Goal: Transaction & Acquisition: Purchase product/service

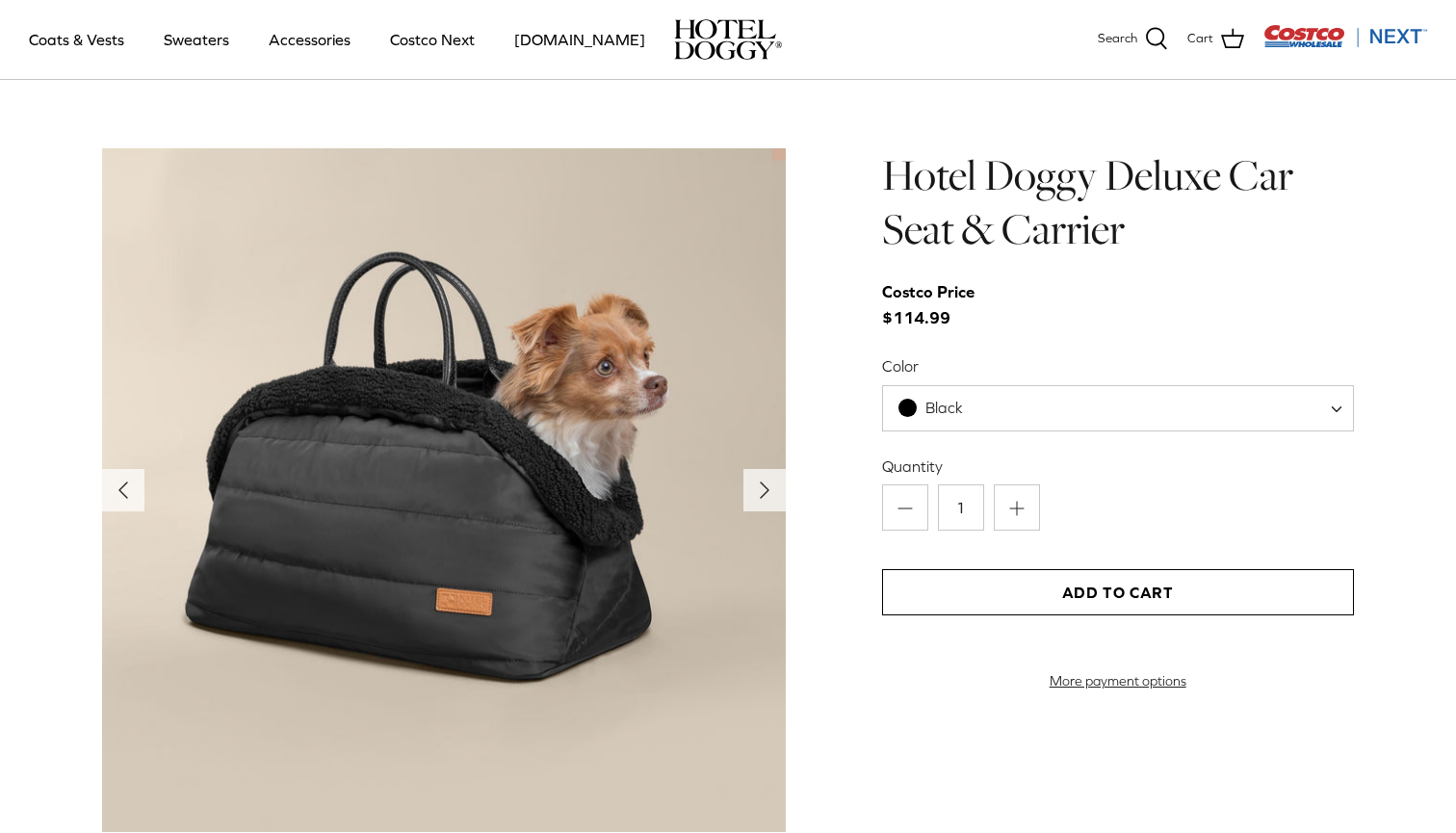
scroll to position [1909, 0]
click at [759, 488] on icon "Right" at bounding box center [764, 491] width 31 height 31
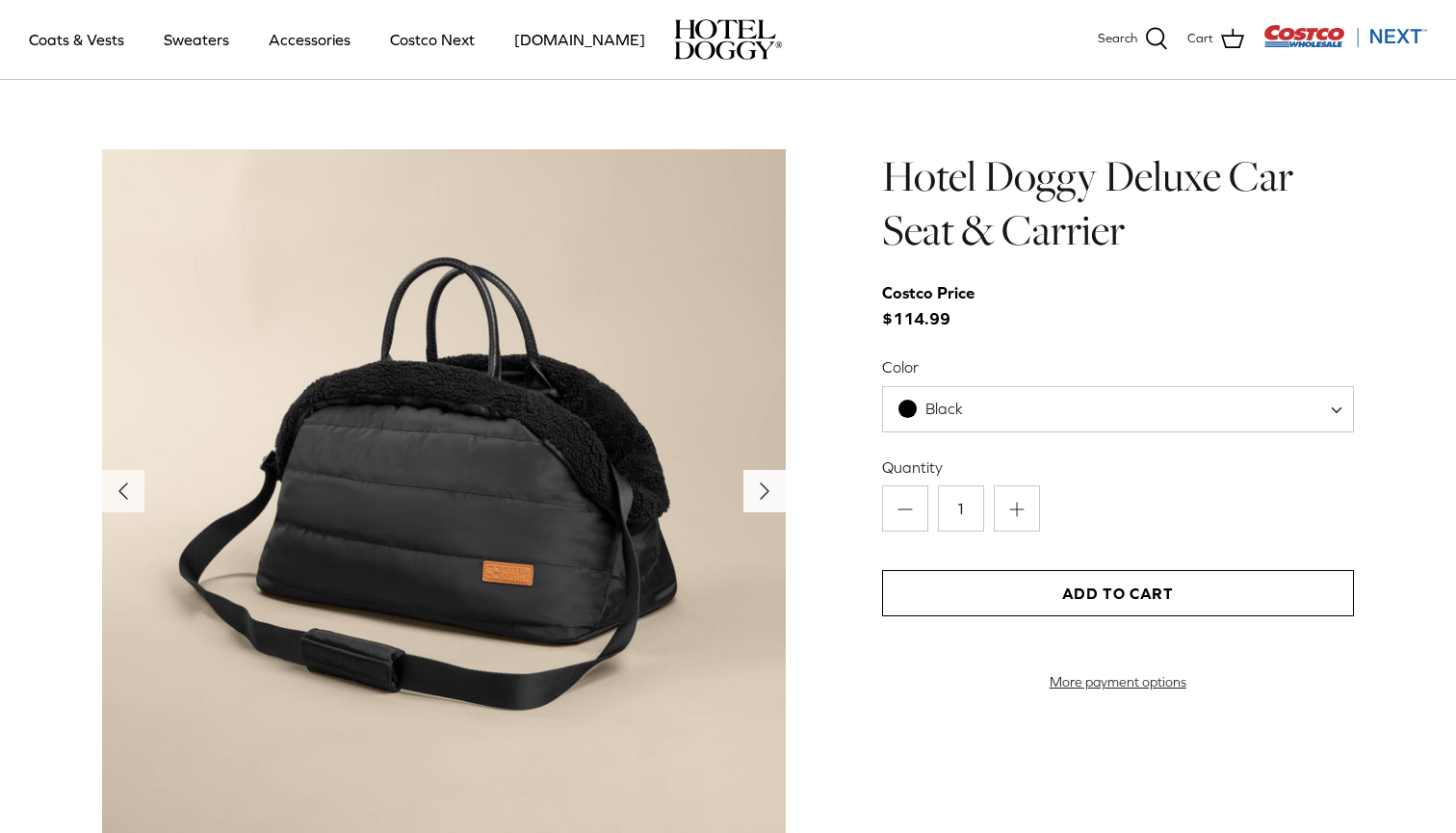
click at [759, 488] on icon "Right" at bounding box center [764, 491] width 31 height 31
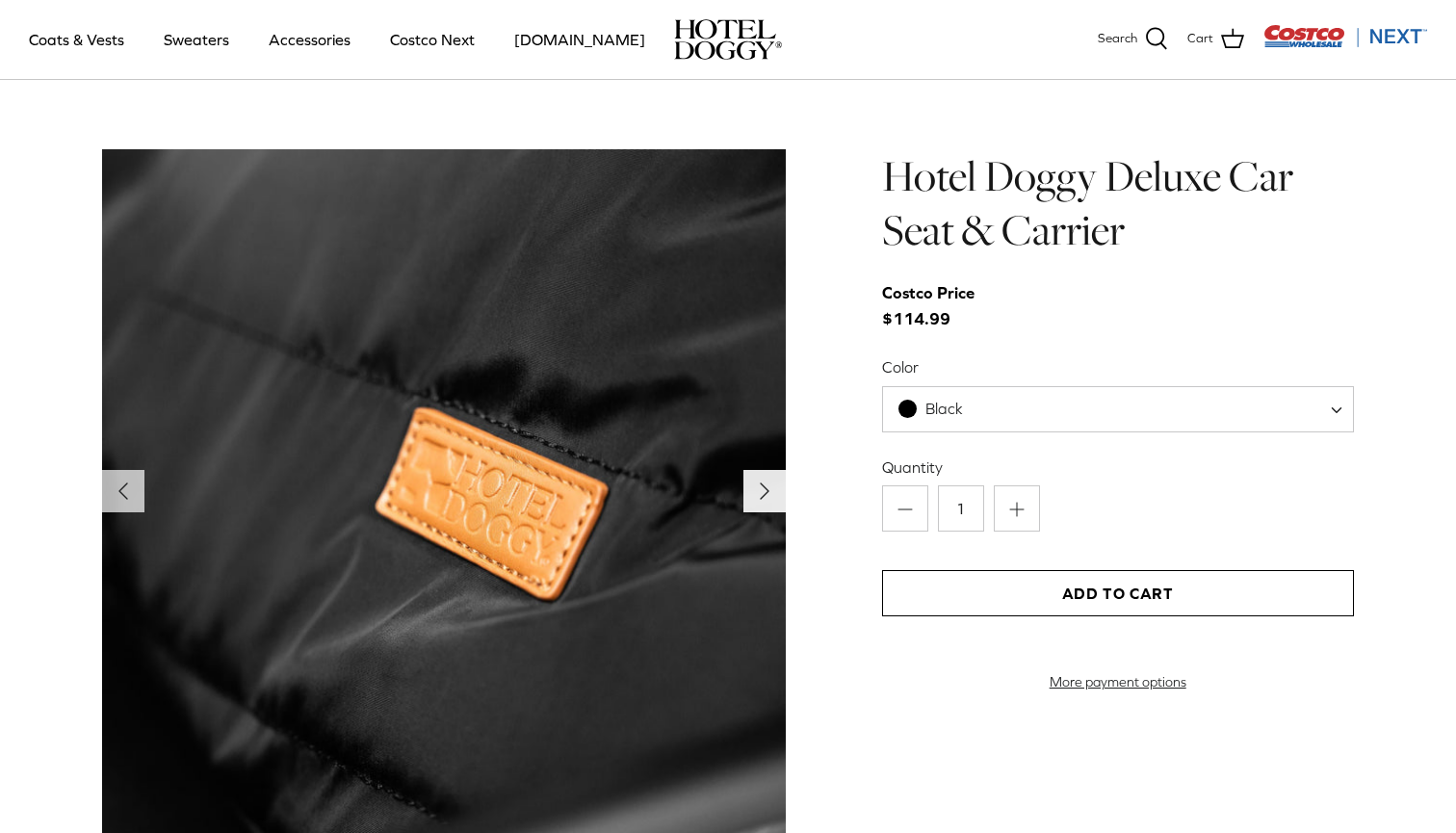
click at [759, 488] on icon "Right" at bounding box center [764, 491] width 31 height 31
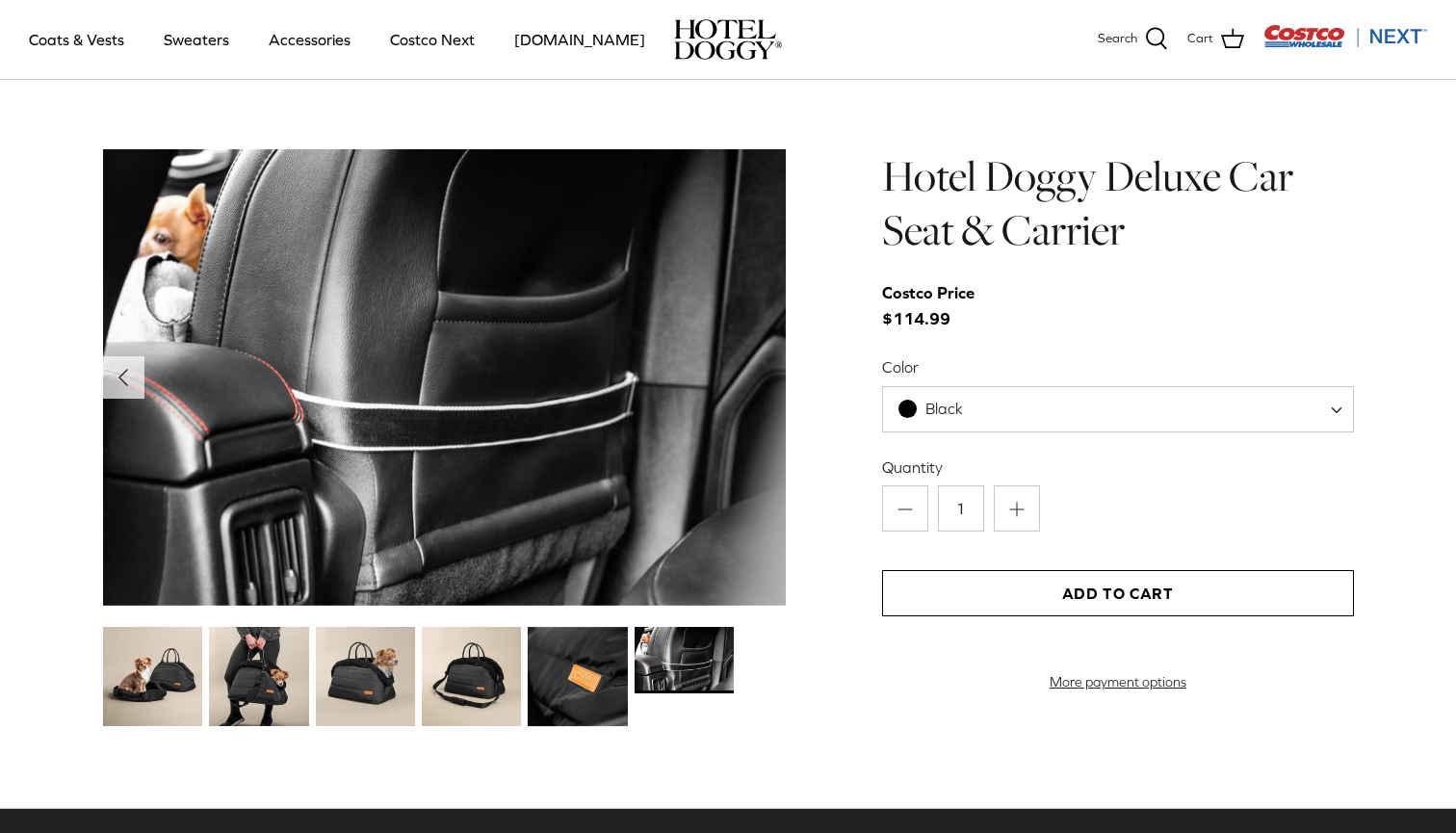
click at [759, 488] on img at bounding box center [444, 377] width 684 height 457
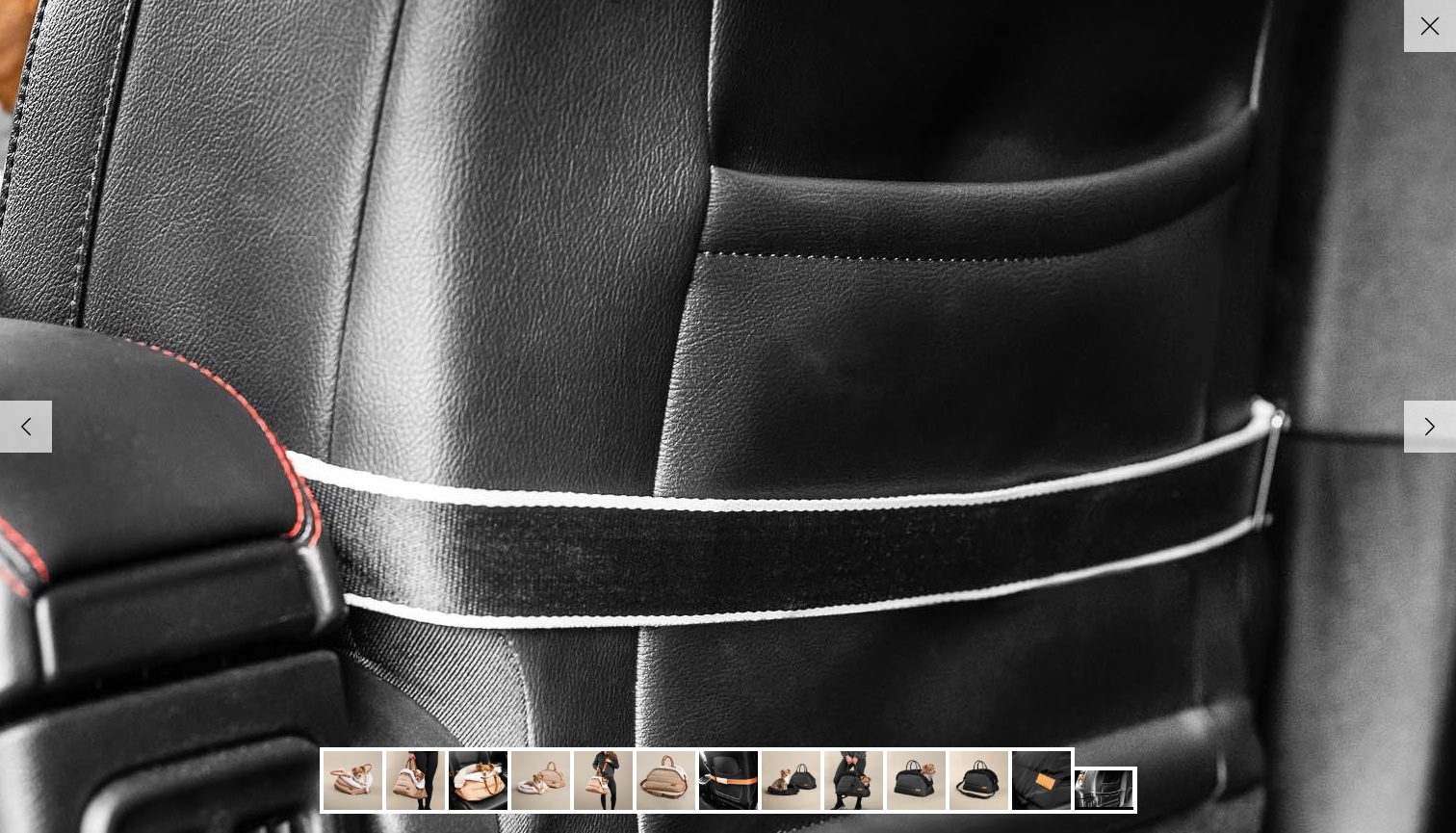
click at [759, 488] on img at bounding box center [728, 417] width 1972 height 1317
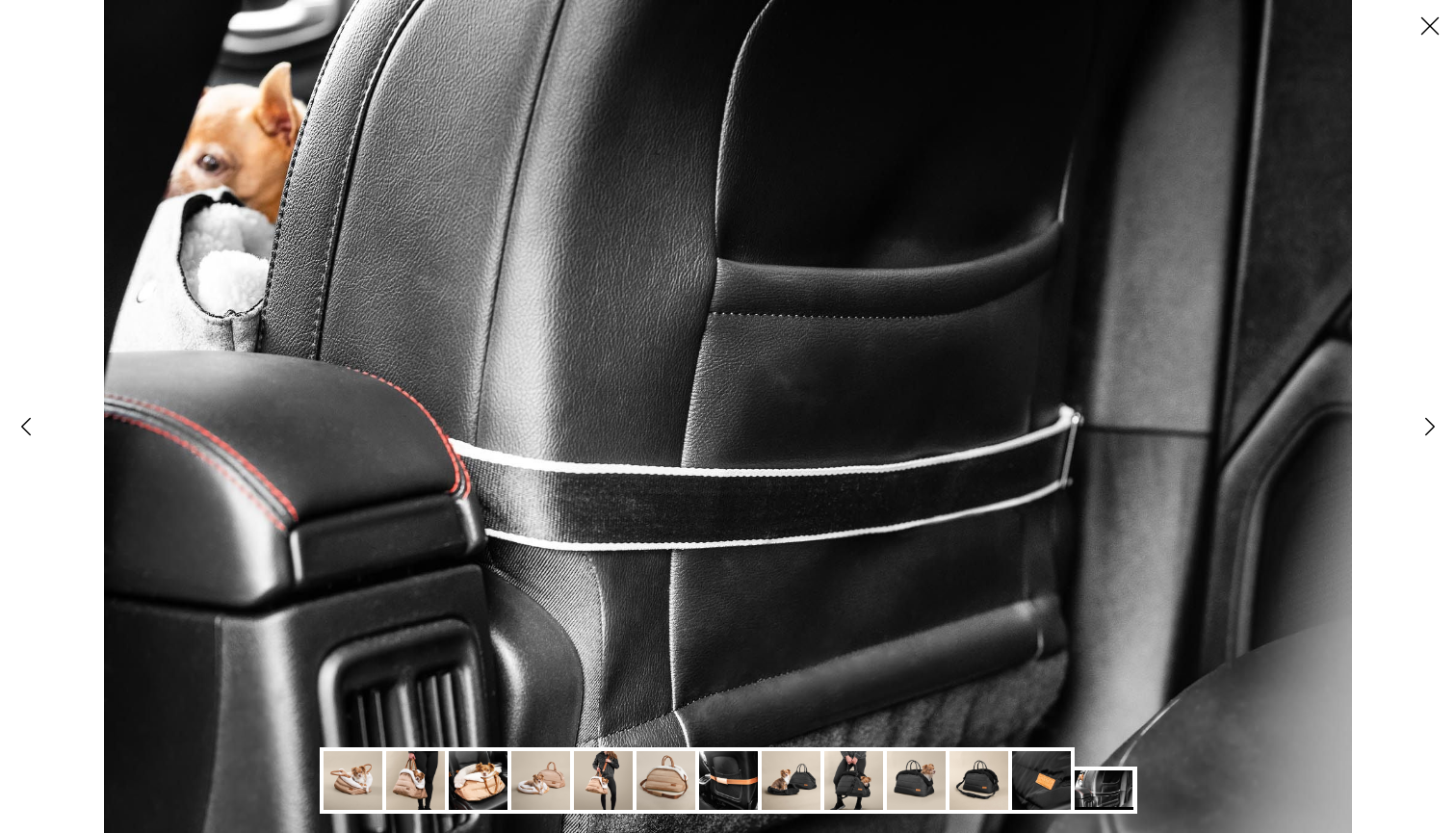
click at [1430, 431] on icon "Right" at bounding box center [1430, 427] width 33 height 33
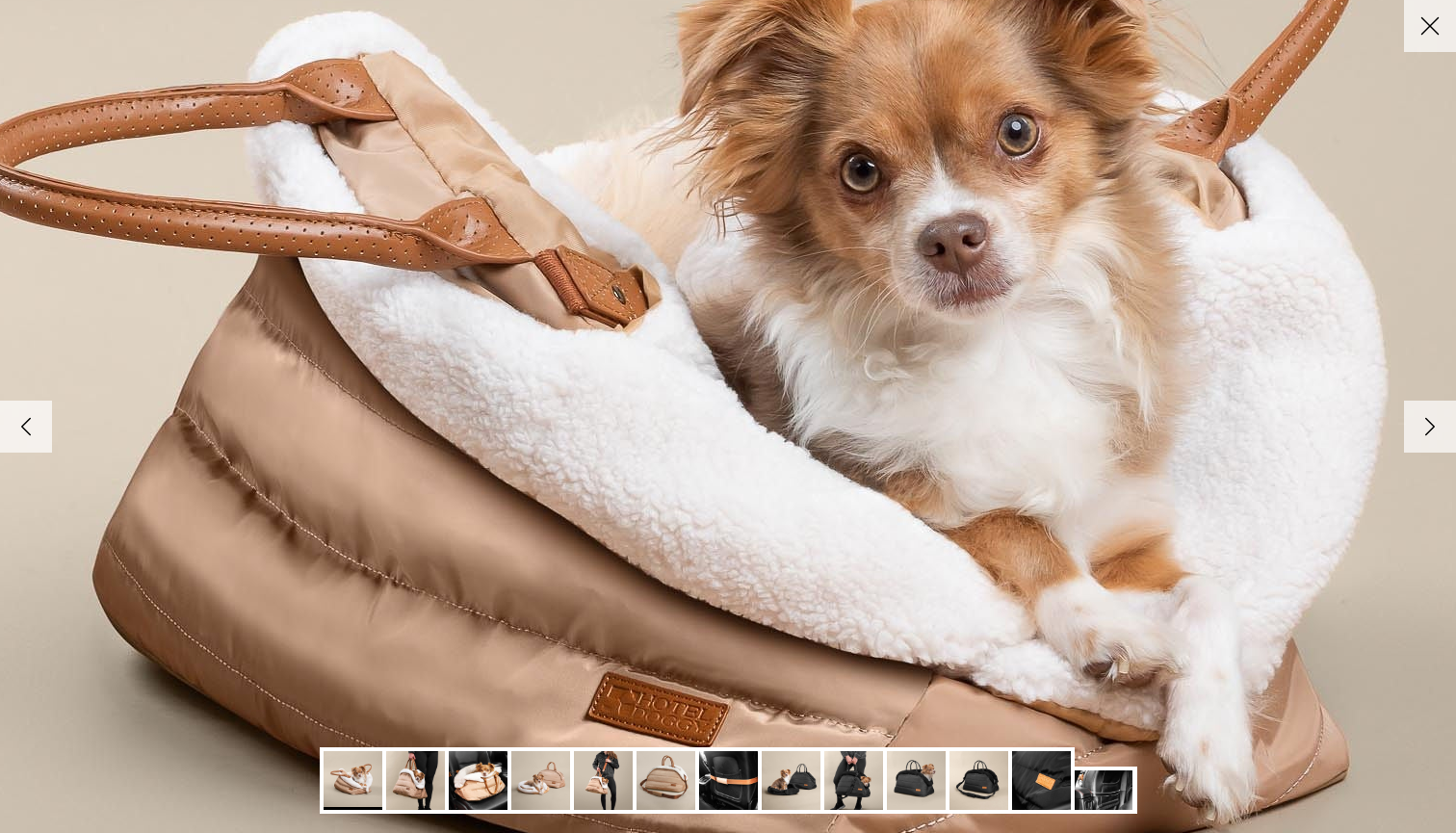
click at [1430, 431] on icon "Right" at bounding box center [1430, 427] width 33 height 33
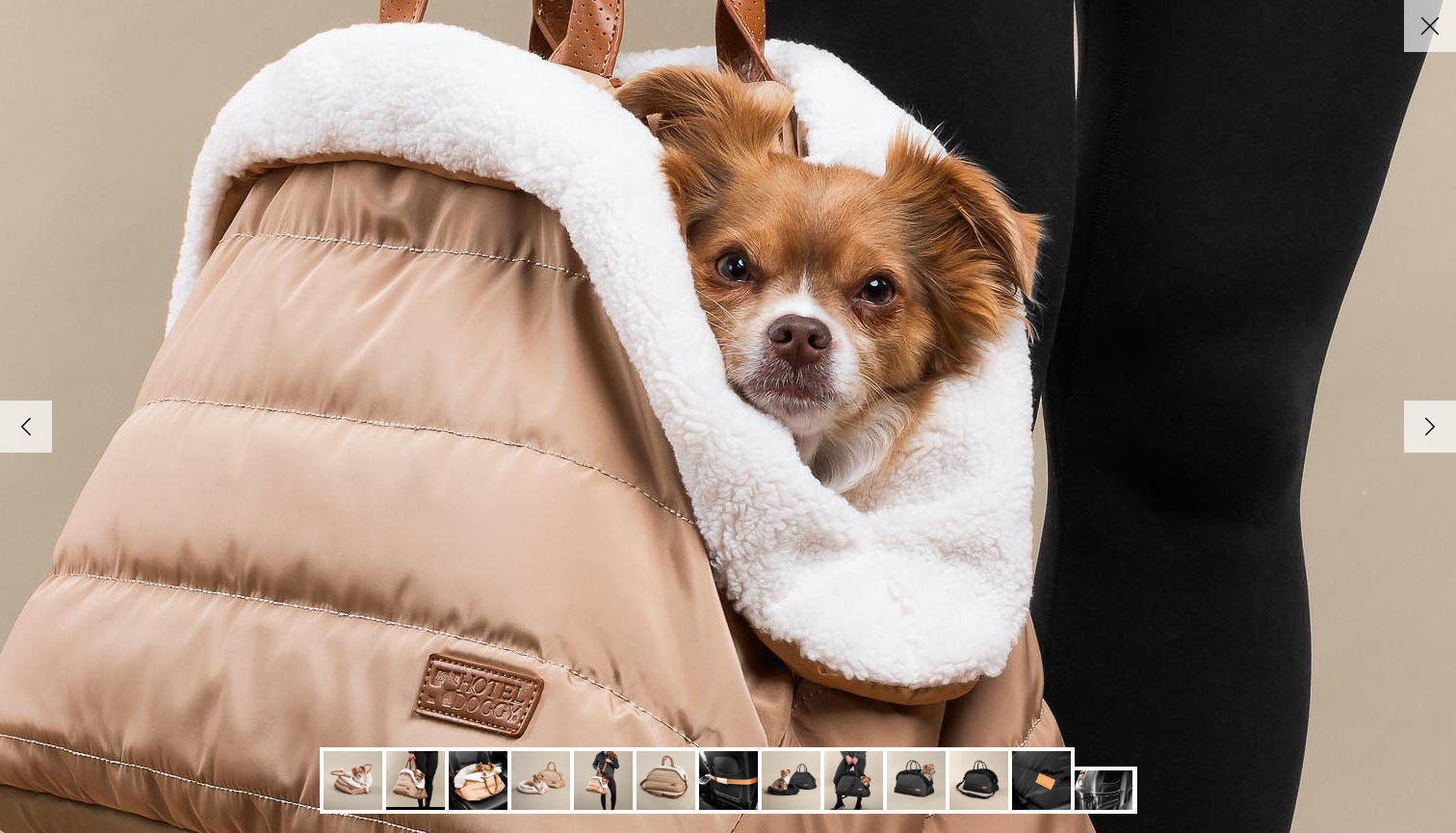
click at [1430, 431] on icon "Right" at bounding box center [1430, 427] width 33 height 33
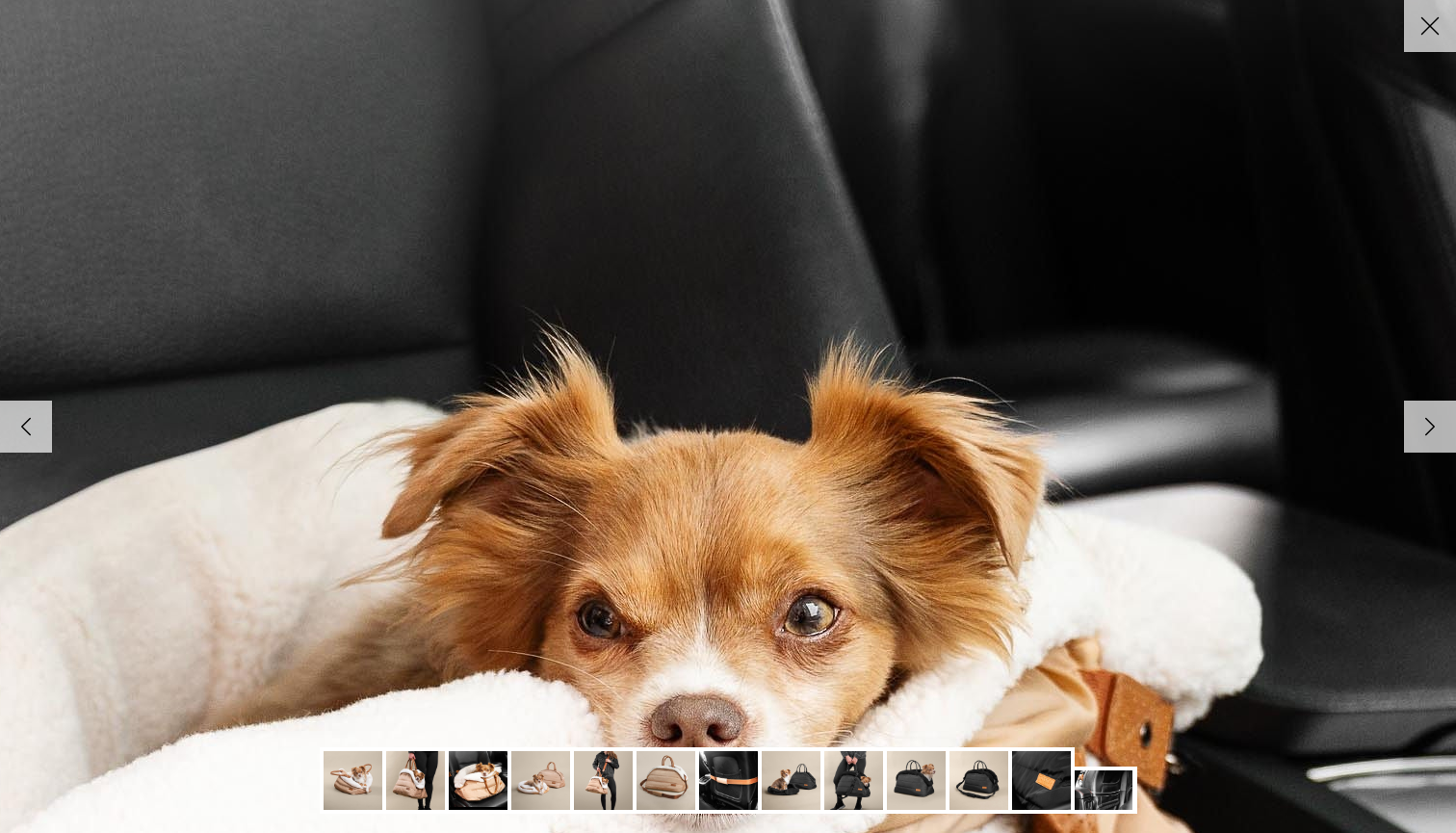
click at [1432, 15] on icon "Close" at bounding box center [1430, 26] width 33 height 33
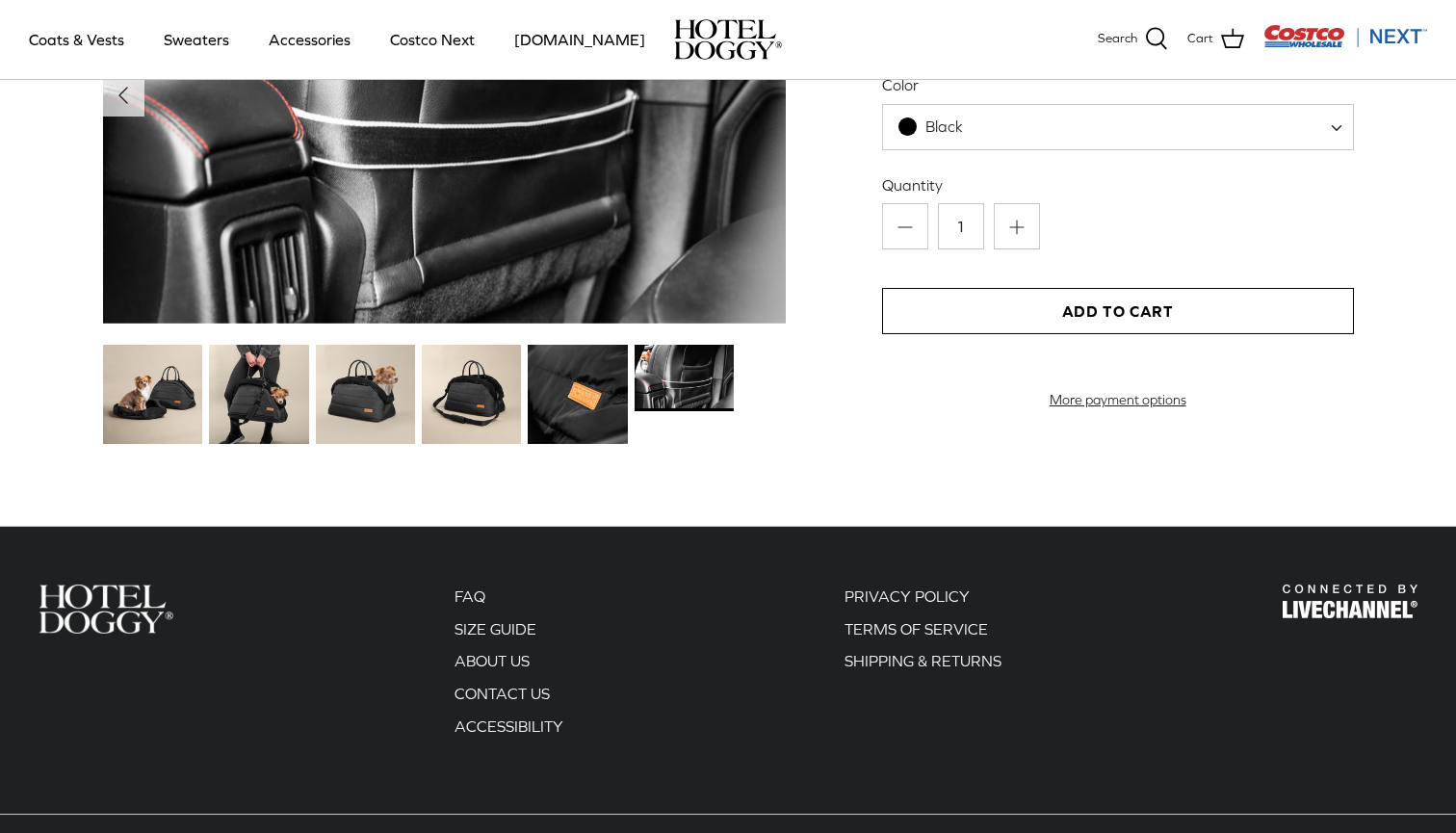
scroll to position [2192, 0]
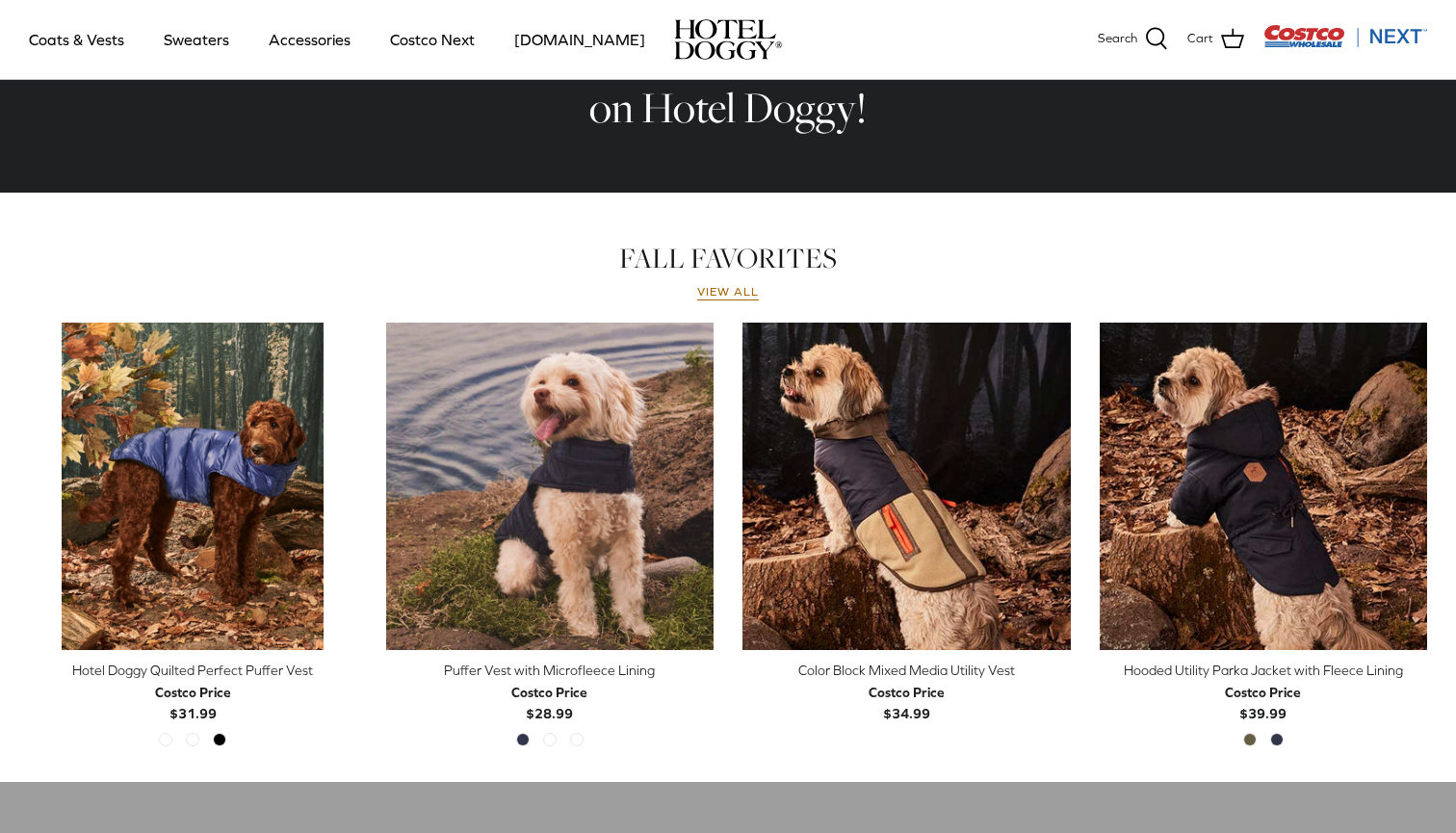
scroll to position [746, 0]
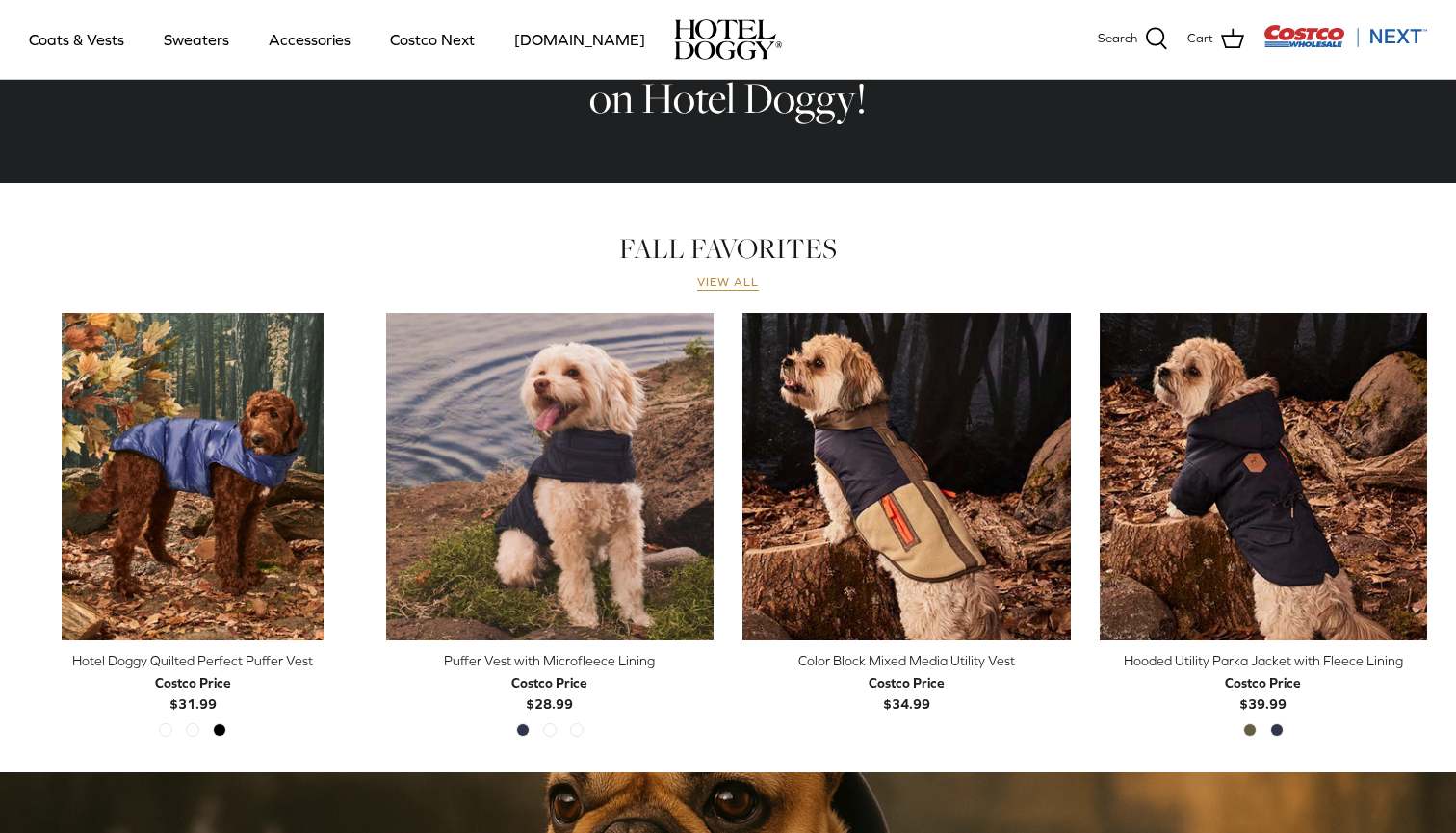
click at [739, 282] on link "View all" at bounding box center [728, 283] width 62 height 15
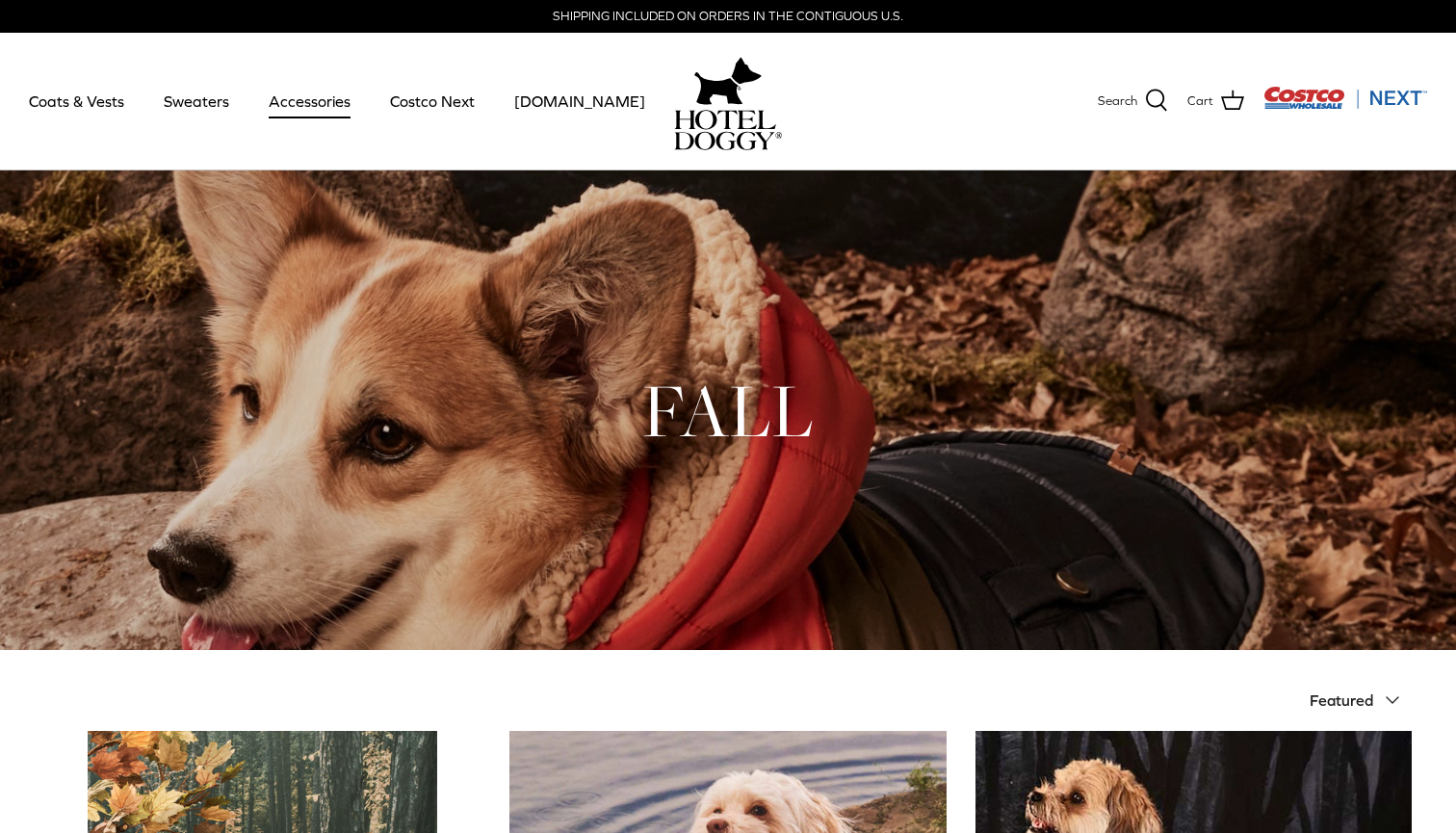
click at [306, 100] on link "Accessories" at bounding box center [309, 101] width 117 height 66
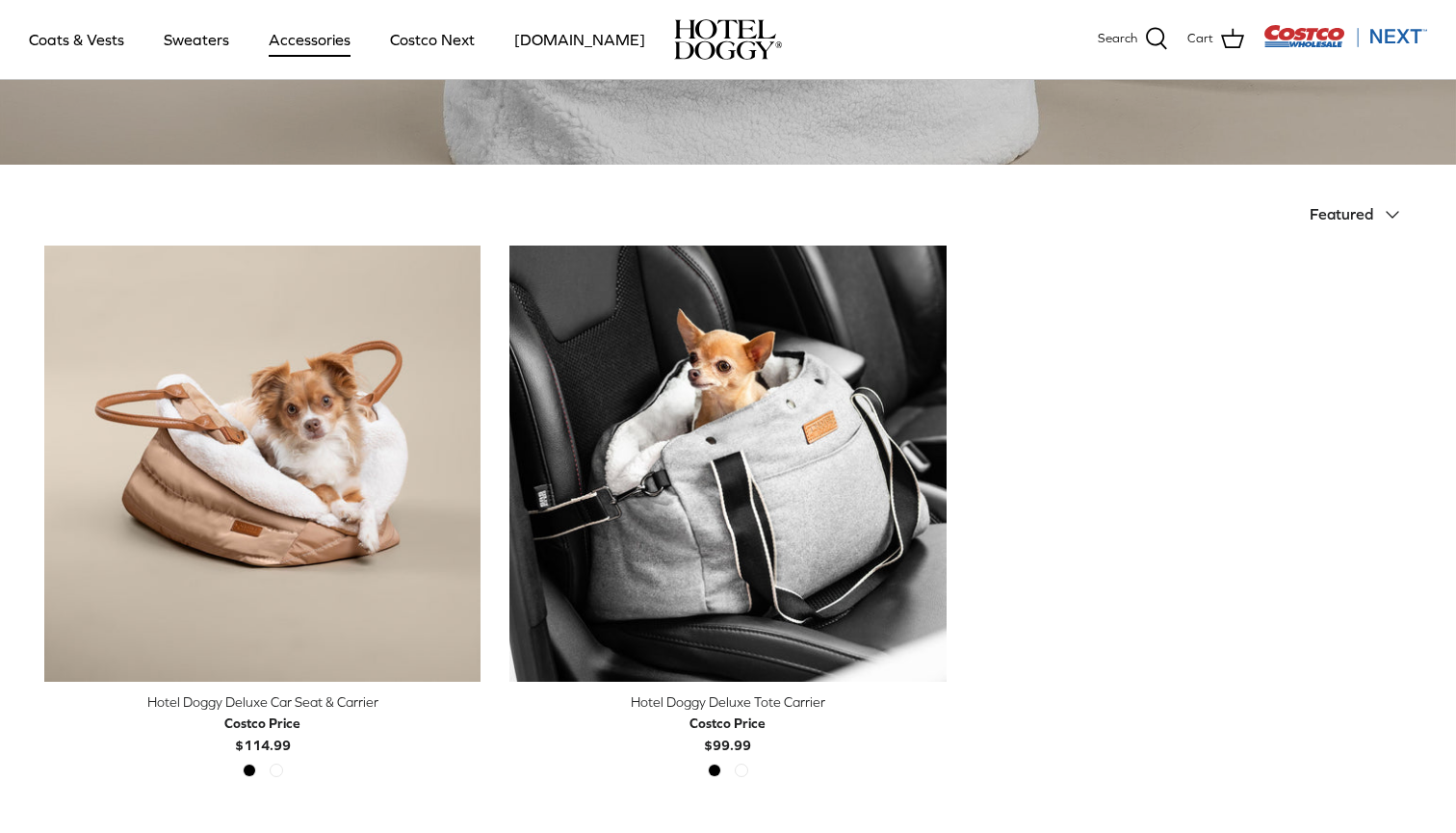
scroll to position [525, 0]
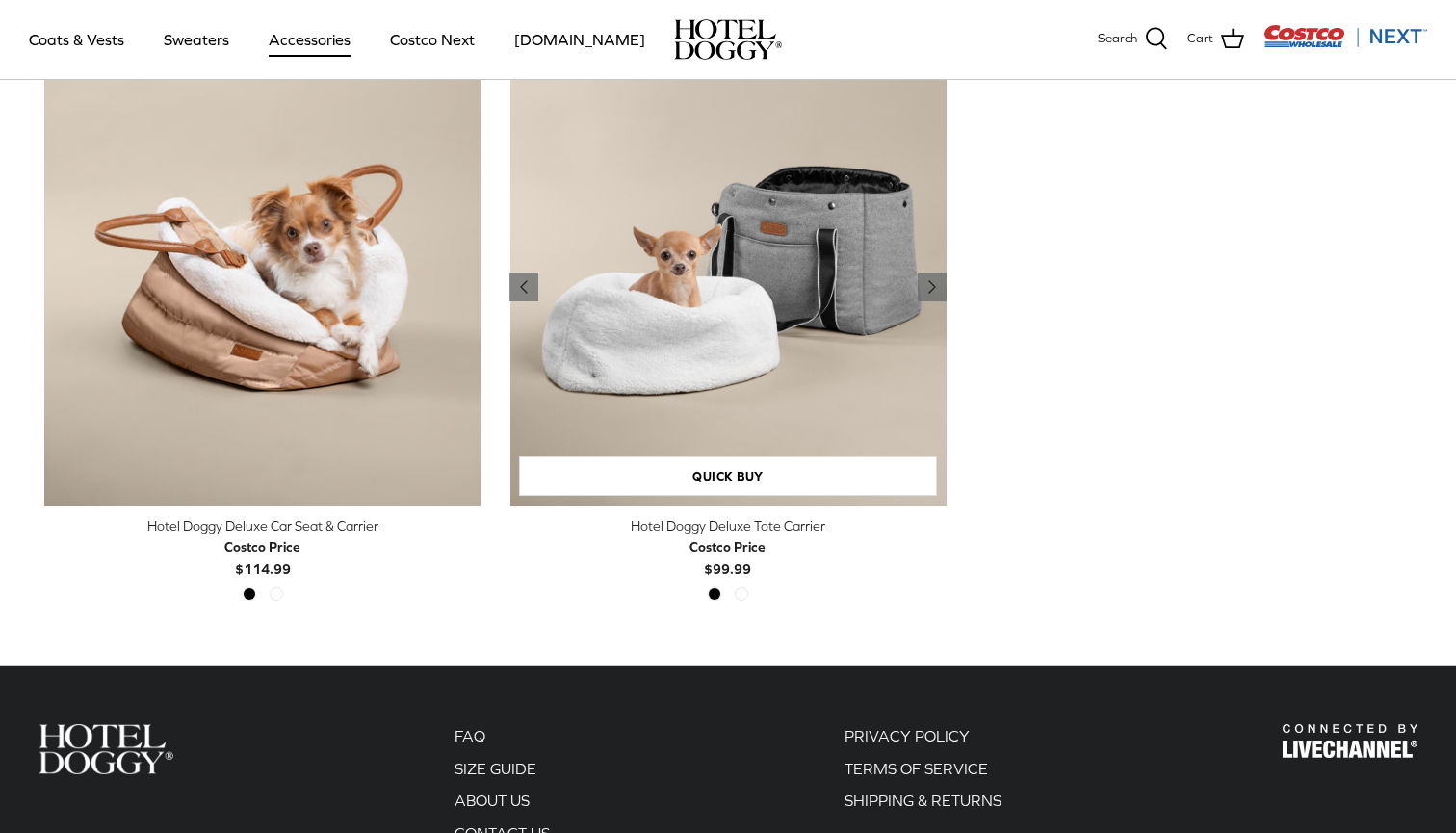
click at [747, 324] on img "Hotel Doggy Deluxe Tote Carrier" at bounding box center [728, 288] width 436 height 436
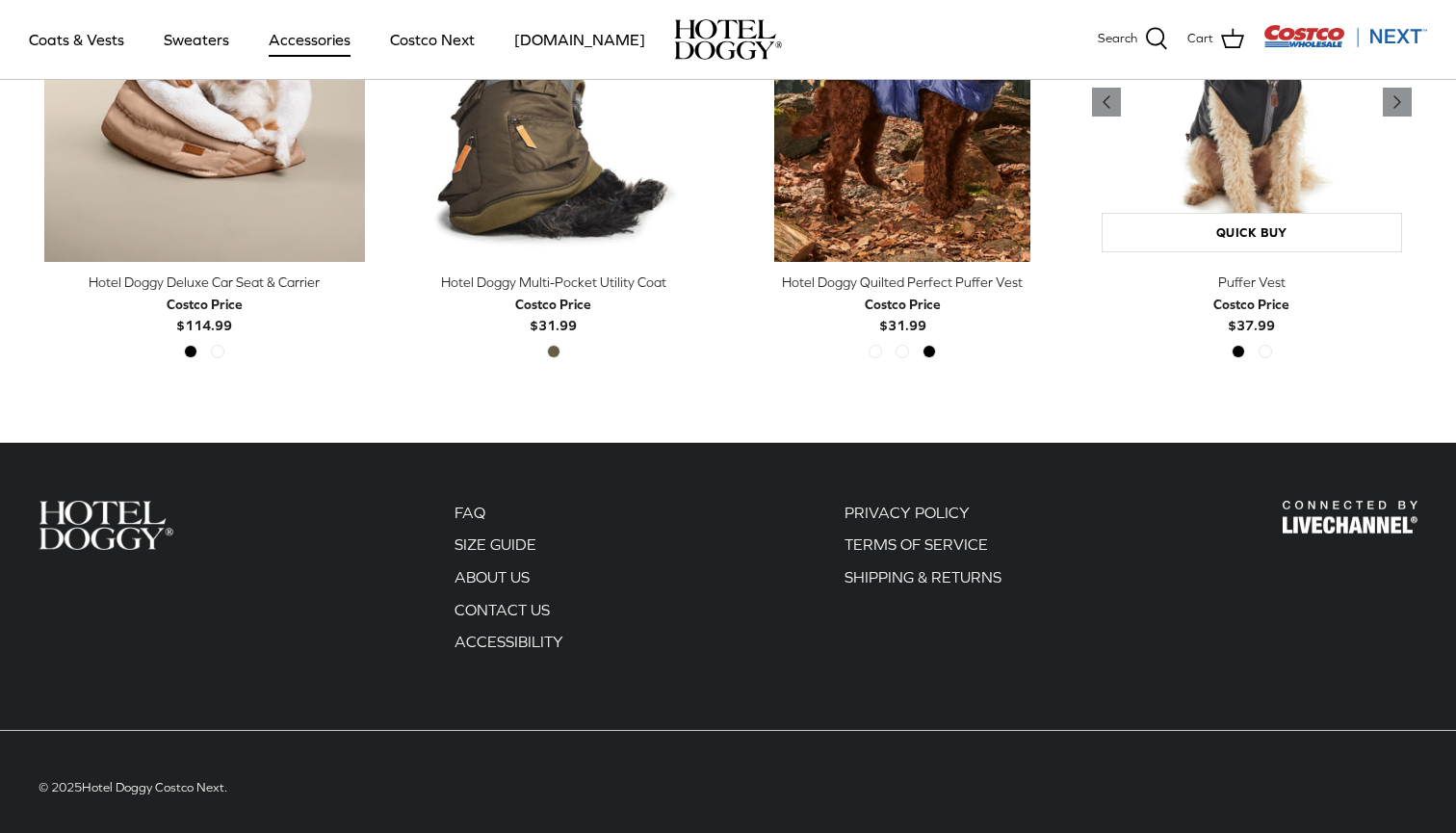
scroll to position [1208, 0]
